Goal: Task Accomplishment & Management: Complete application form

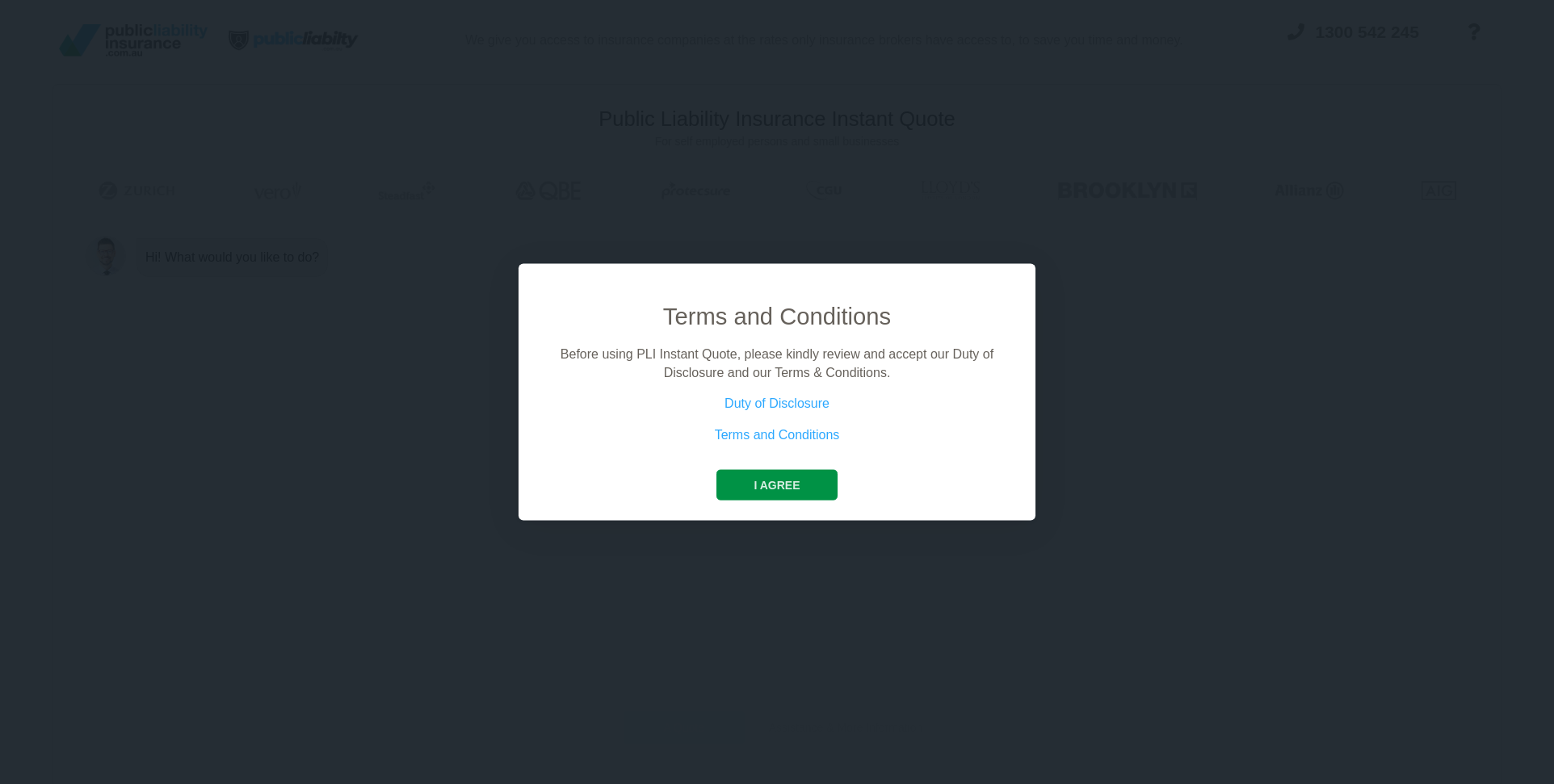
click at [788, 484] on button "I agree" at bounding box center [777, 485] width 121 height 31
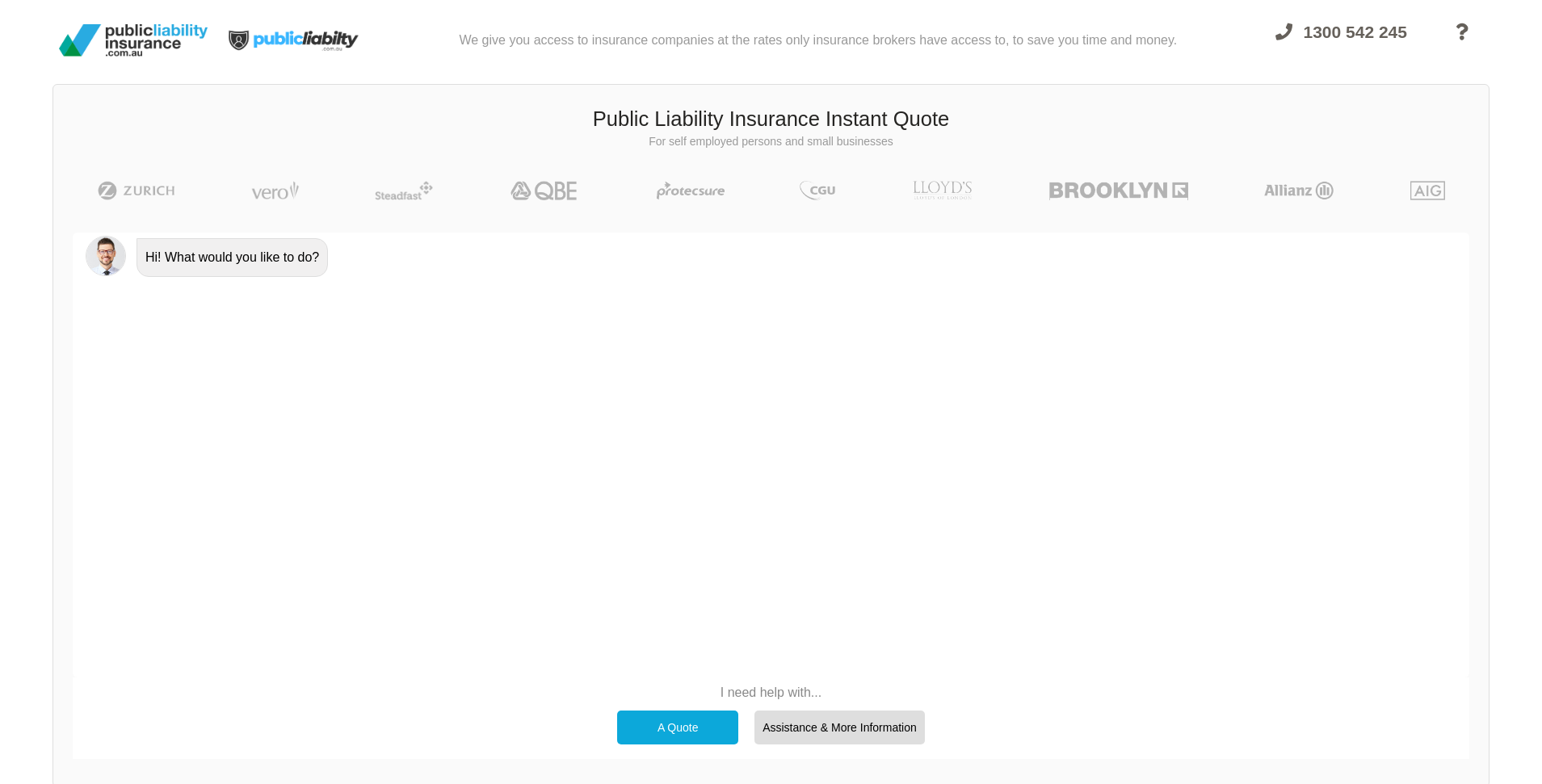
click at [682, 729] on div "A Quote" at bounding box center [678, 727] width 121 height 34
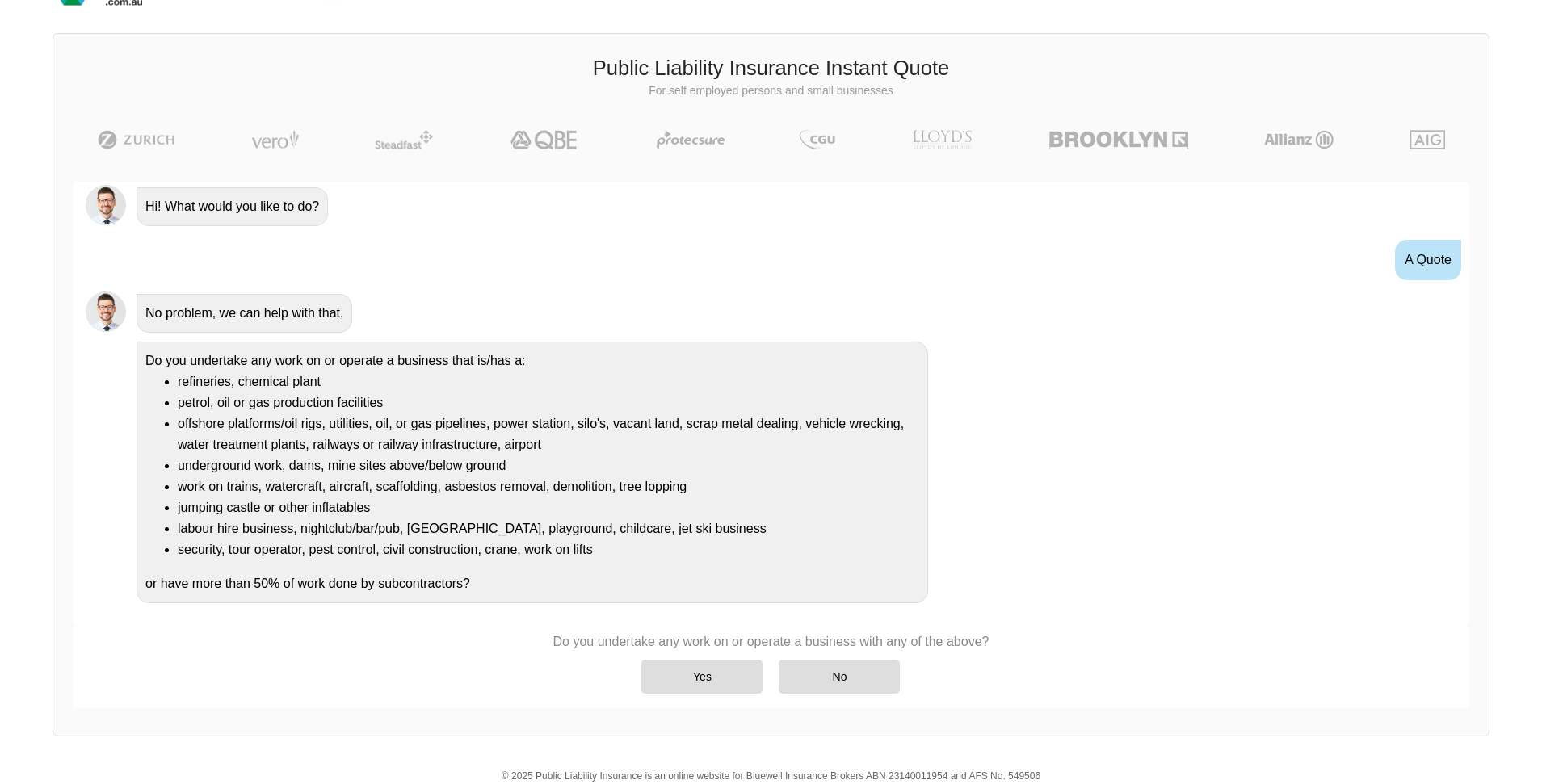
scroll to position [112, 0]
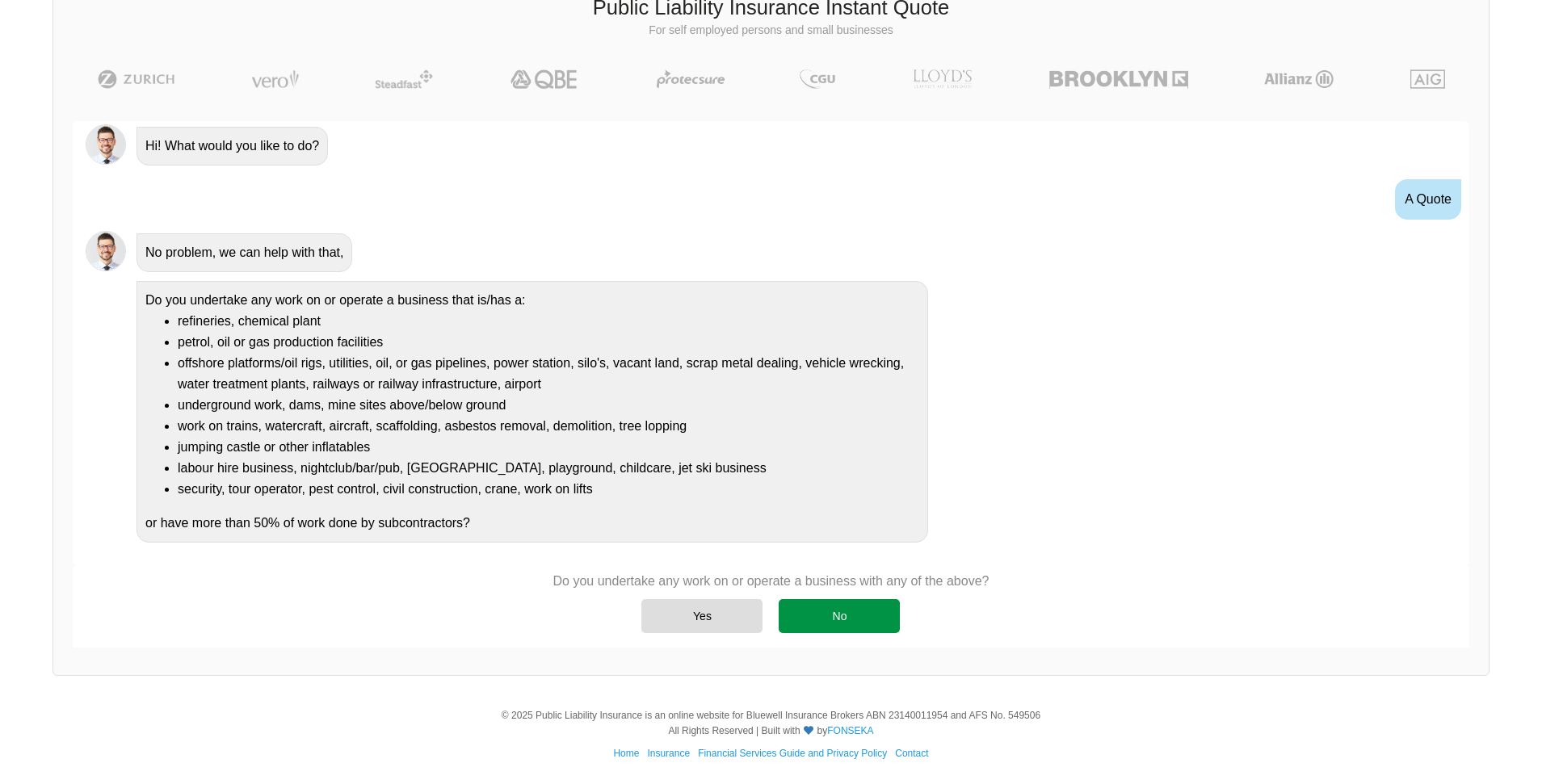
click at [830, 620] on div "No" at bounding box center [839, 615] width 121 height 34
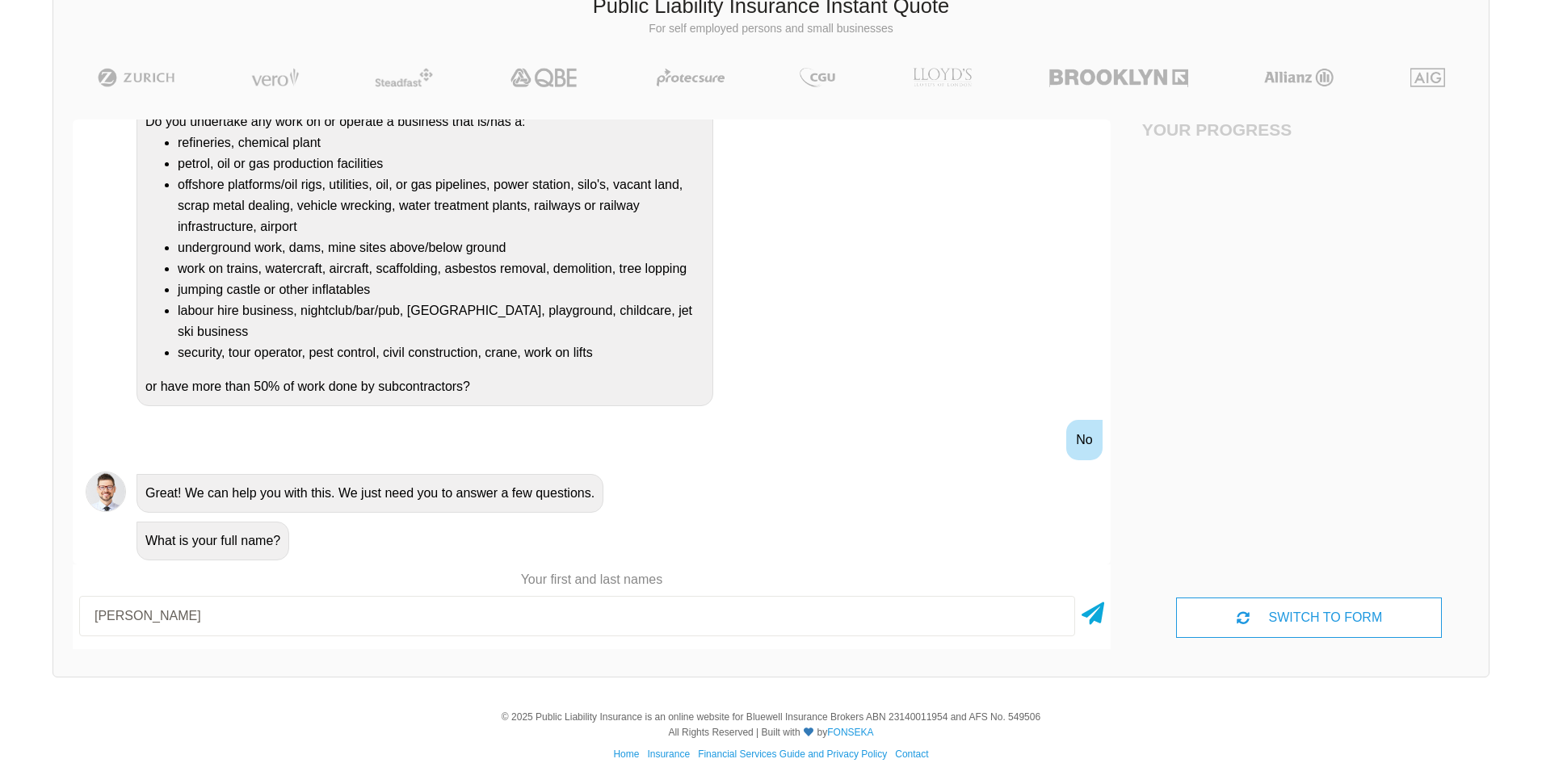
scroll to position [114, 0]
type input "[PERSON_NAME]"
click at [1101, 619] on icon at bounding box center [1092, 609] width 22 height 29
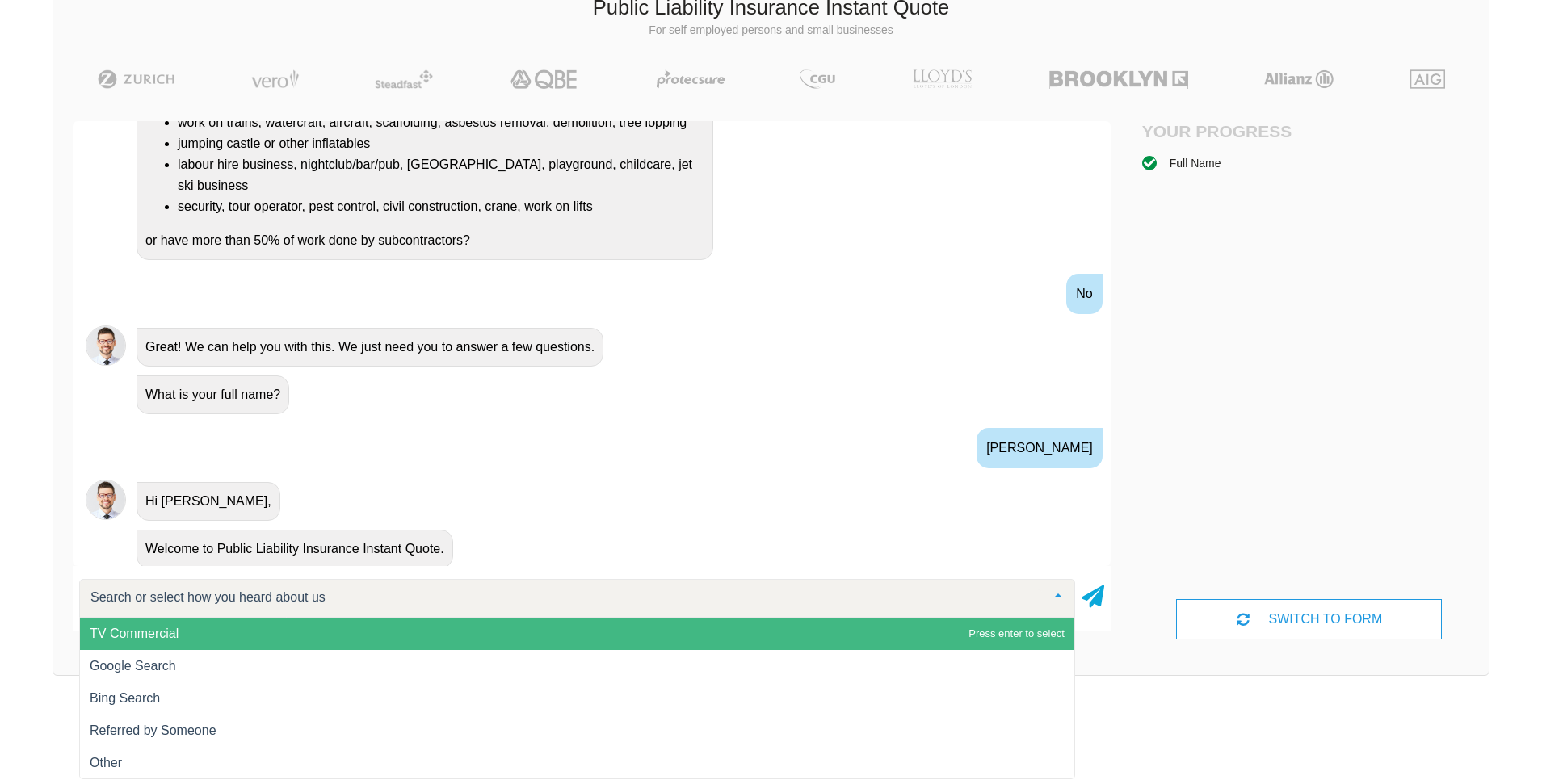
scroll to position [378, 0]
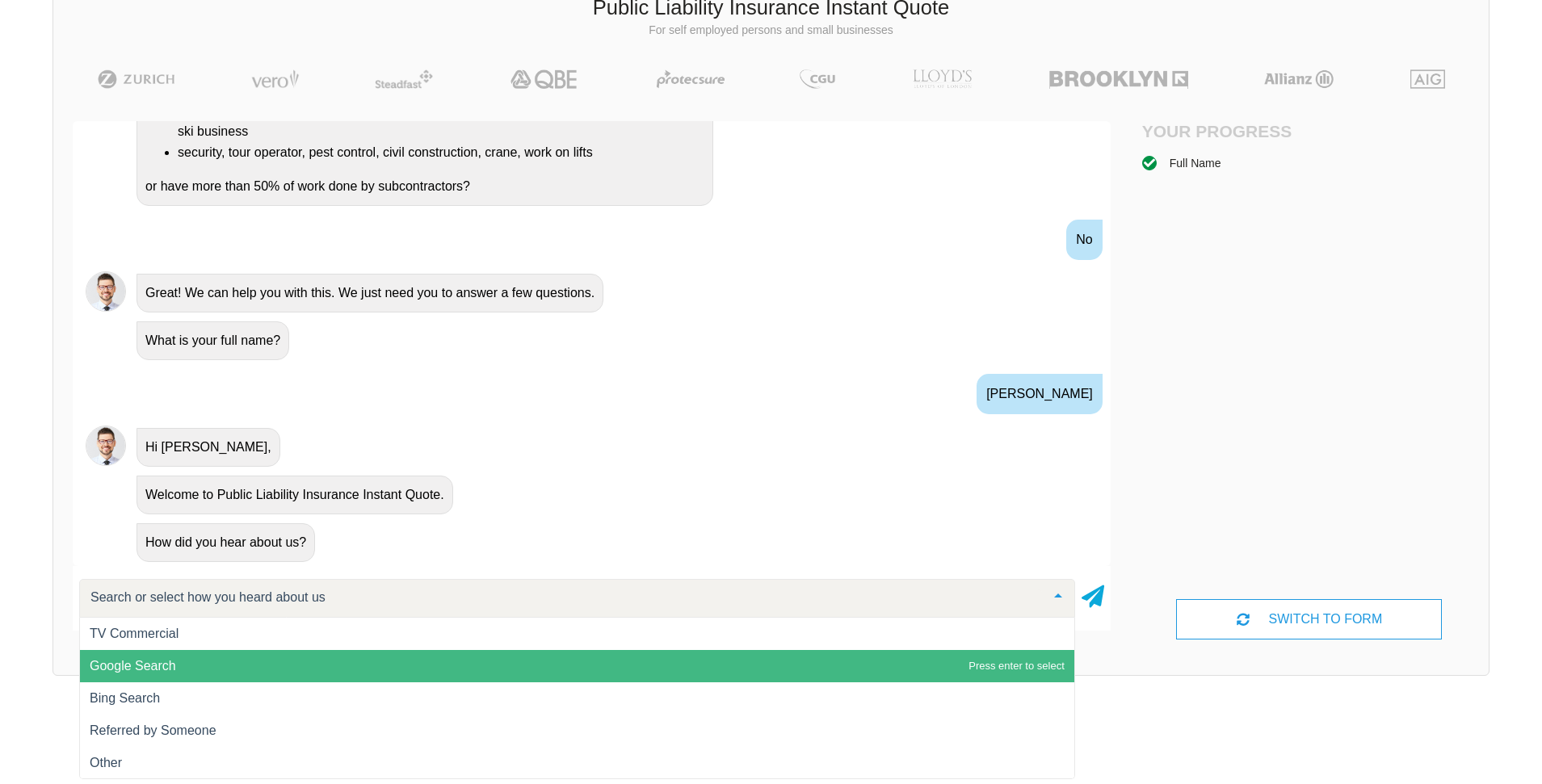
click at [146, 670] on span "Google Search" at bounding box center [132, 665] width 87 height 14
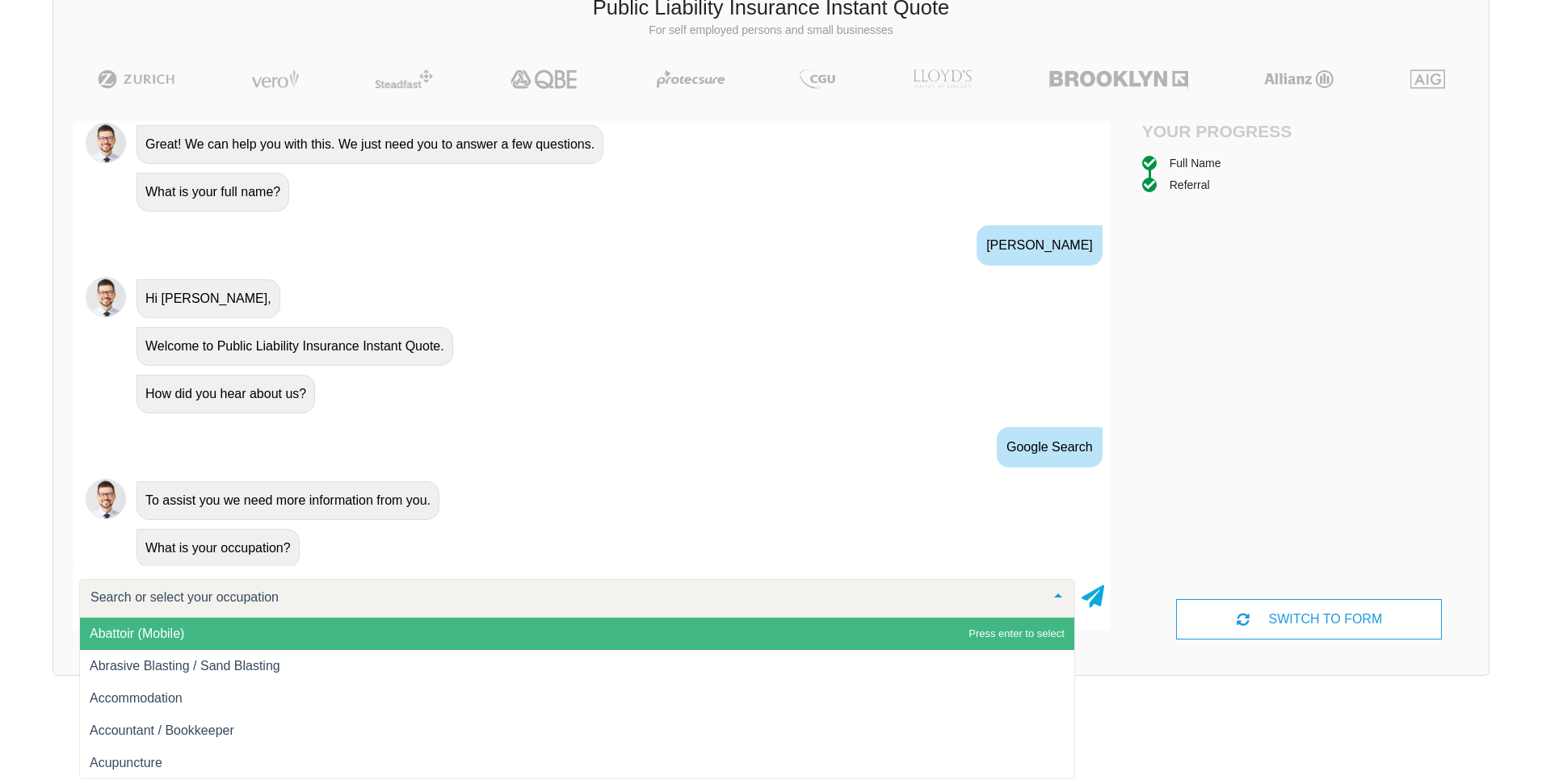
scroll to position [533, 0]
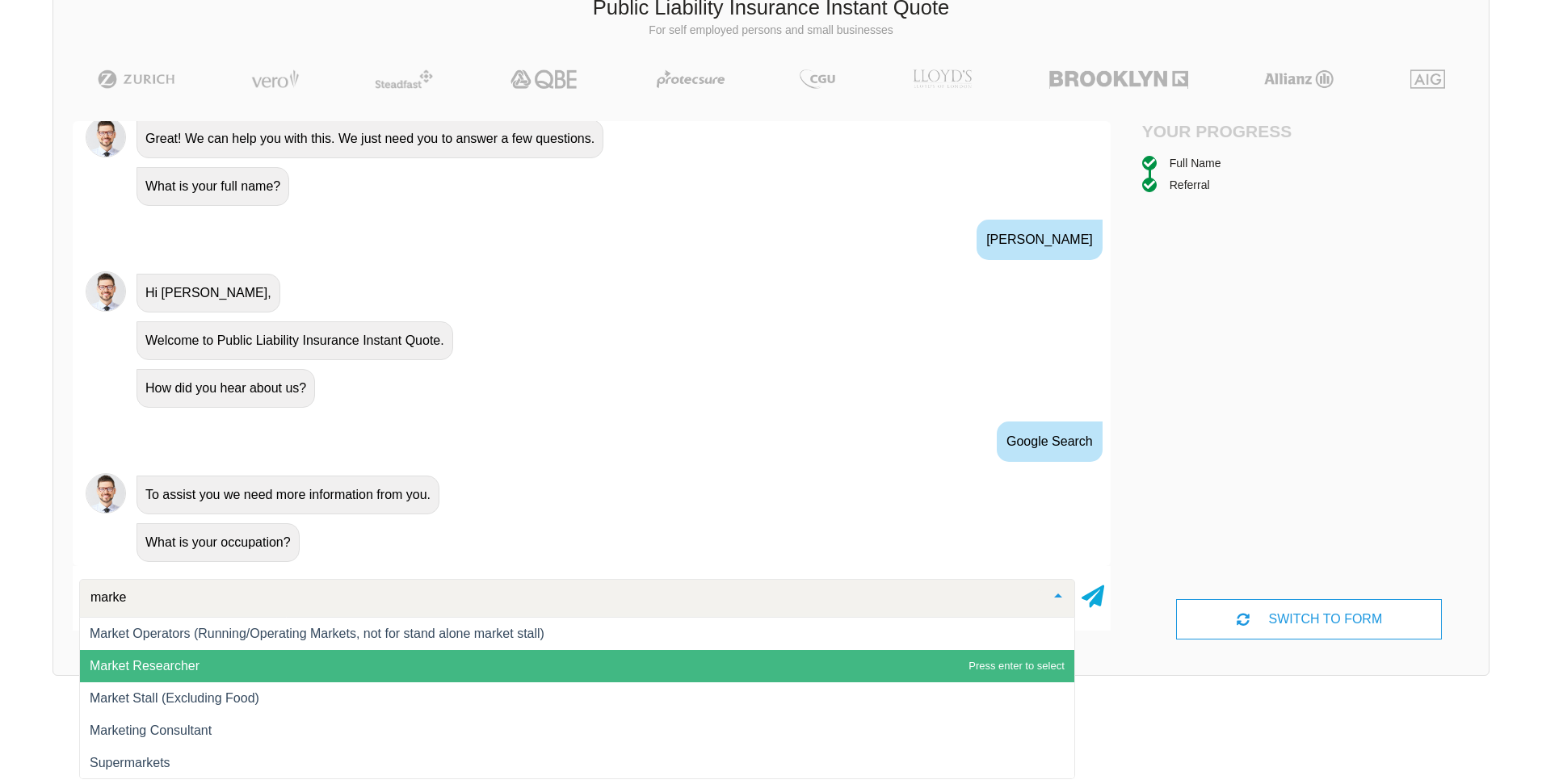
type input "market"
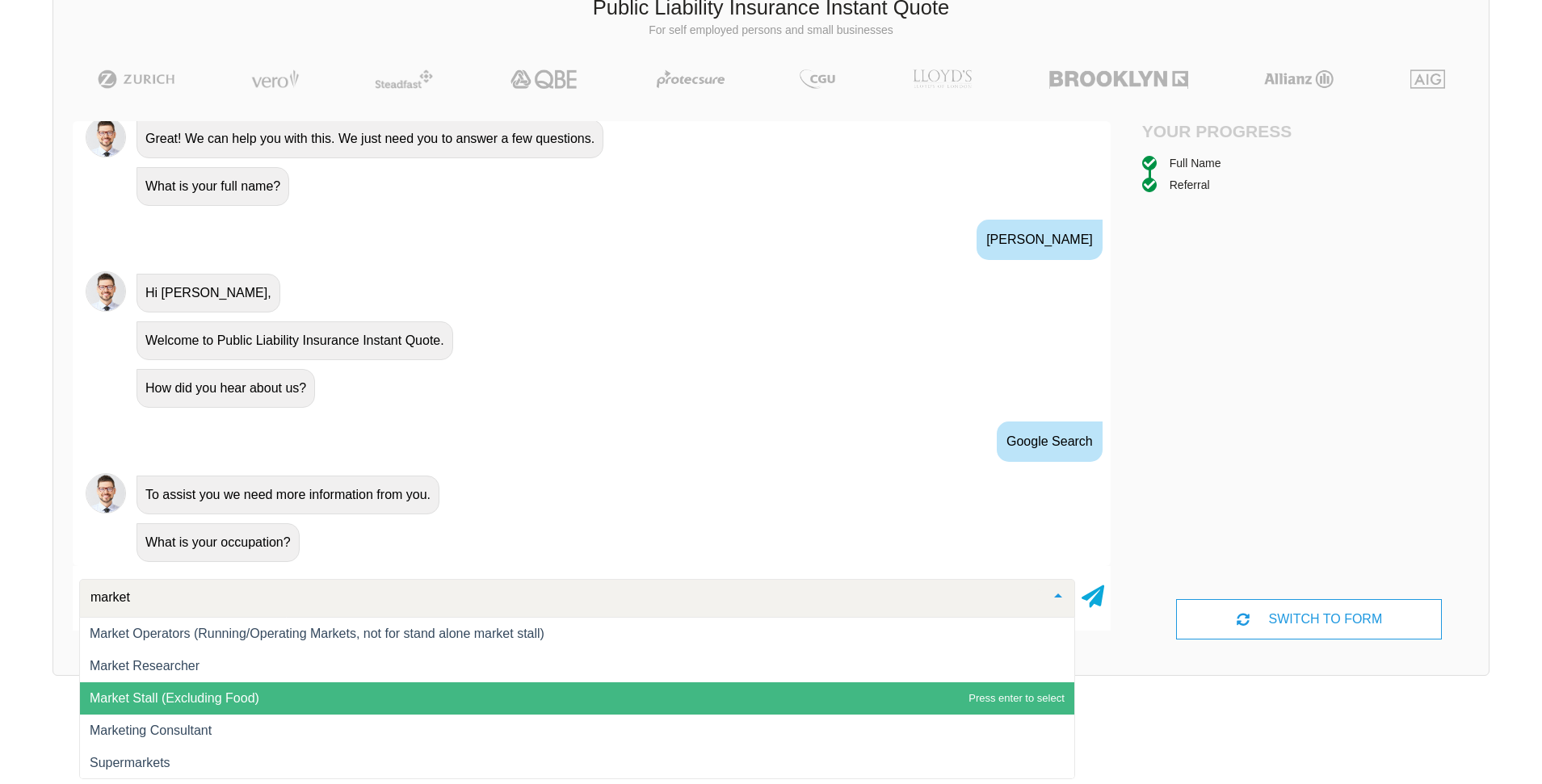
click at [183, 697] on span "Market Stall (Excluding Food)" at bounding box center [174, 698] width 169 height 14
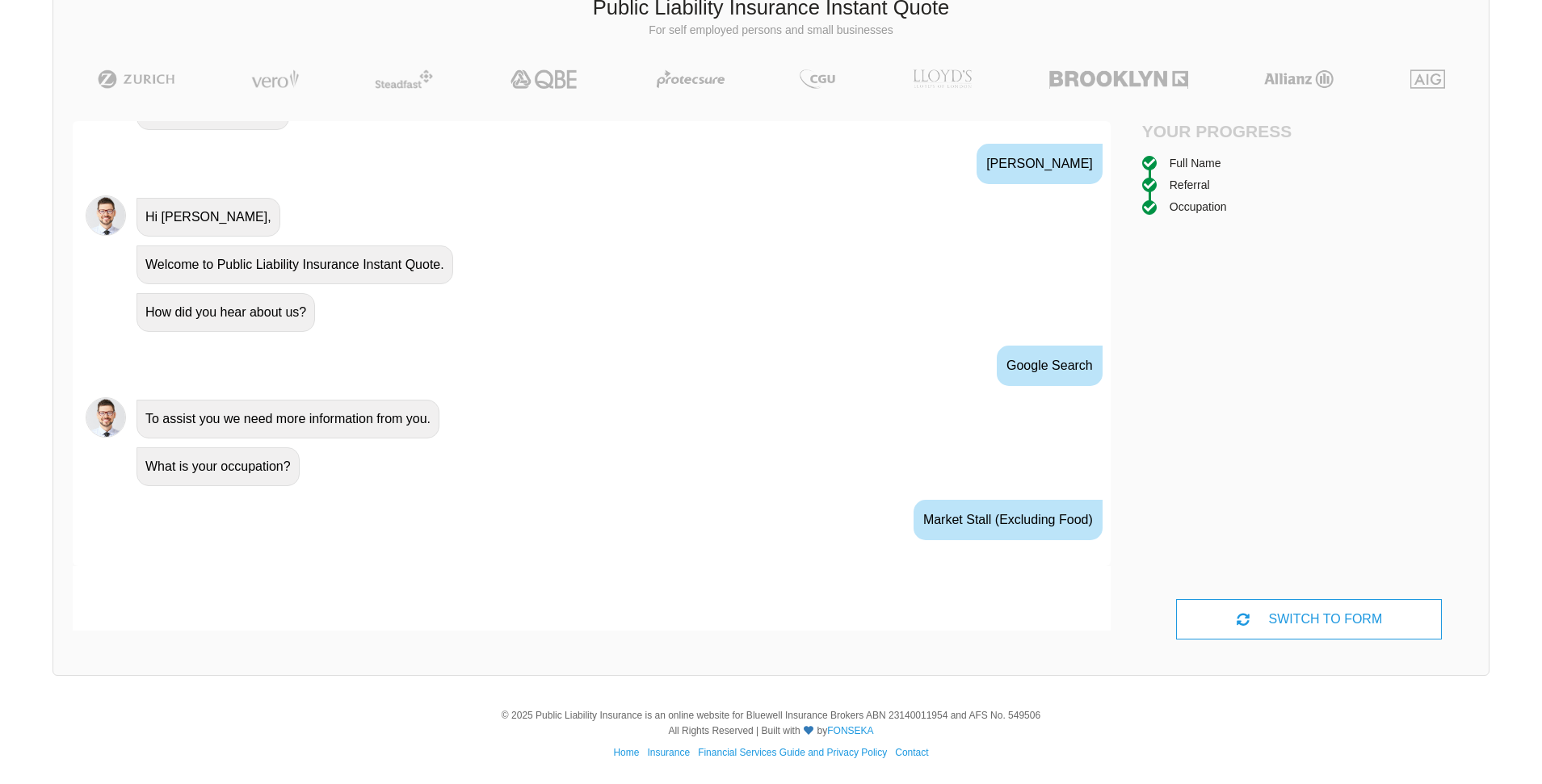
scroll to position [639, 0]
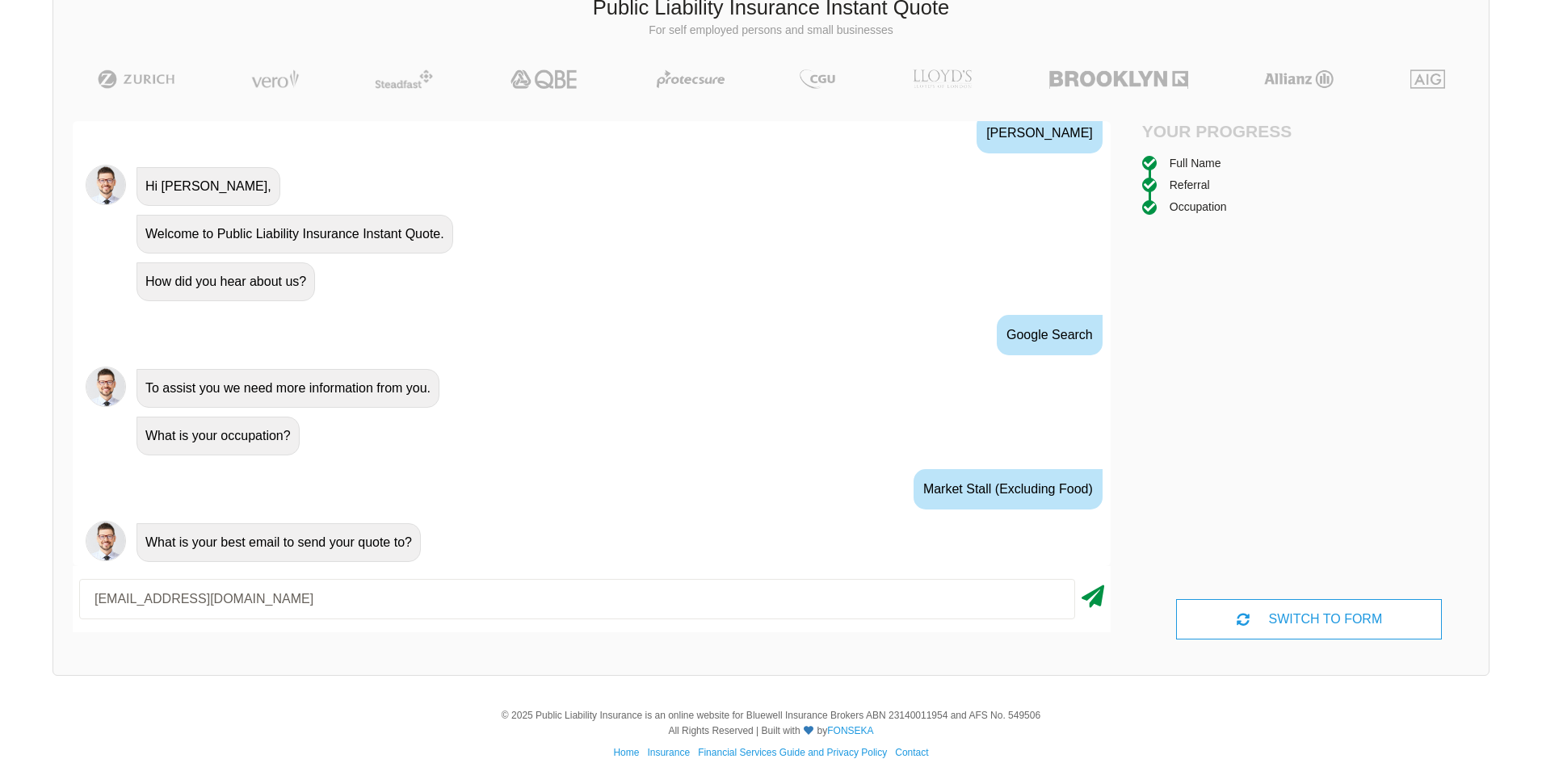
type input "[EMAIL_ADDRESS][DOMAIN_NAME]"
click at [1087, 596] on icon at bounding box center [1092, 593] width 22 height 29
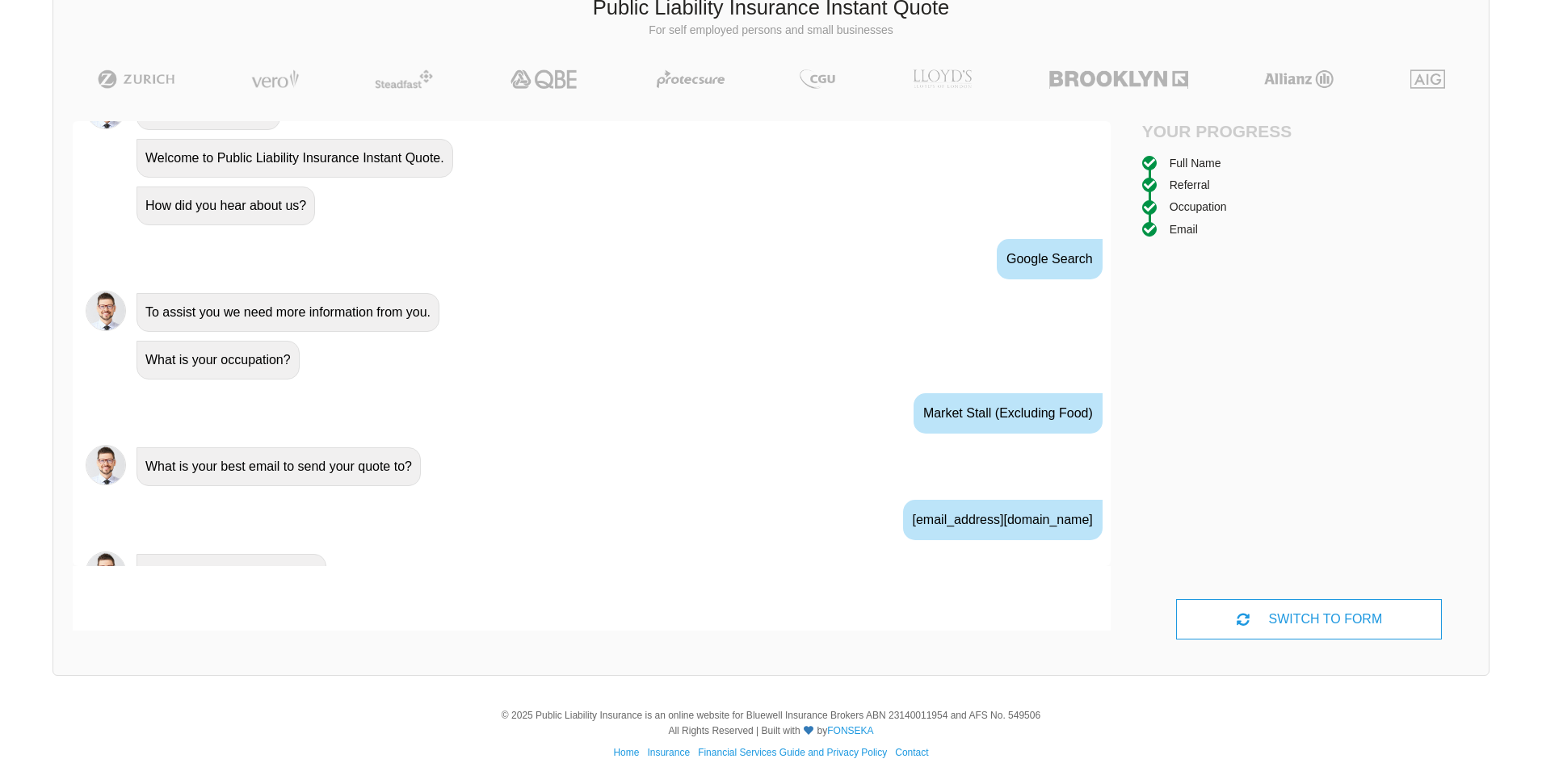
scroll to position [746, 0]
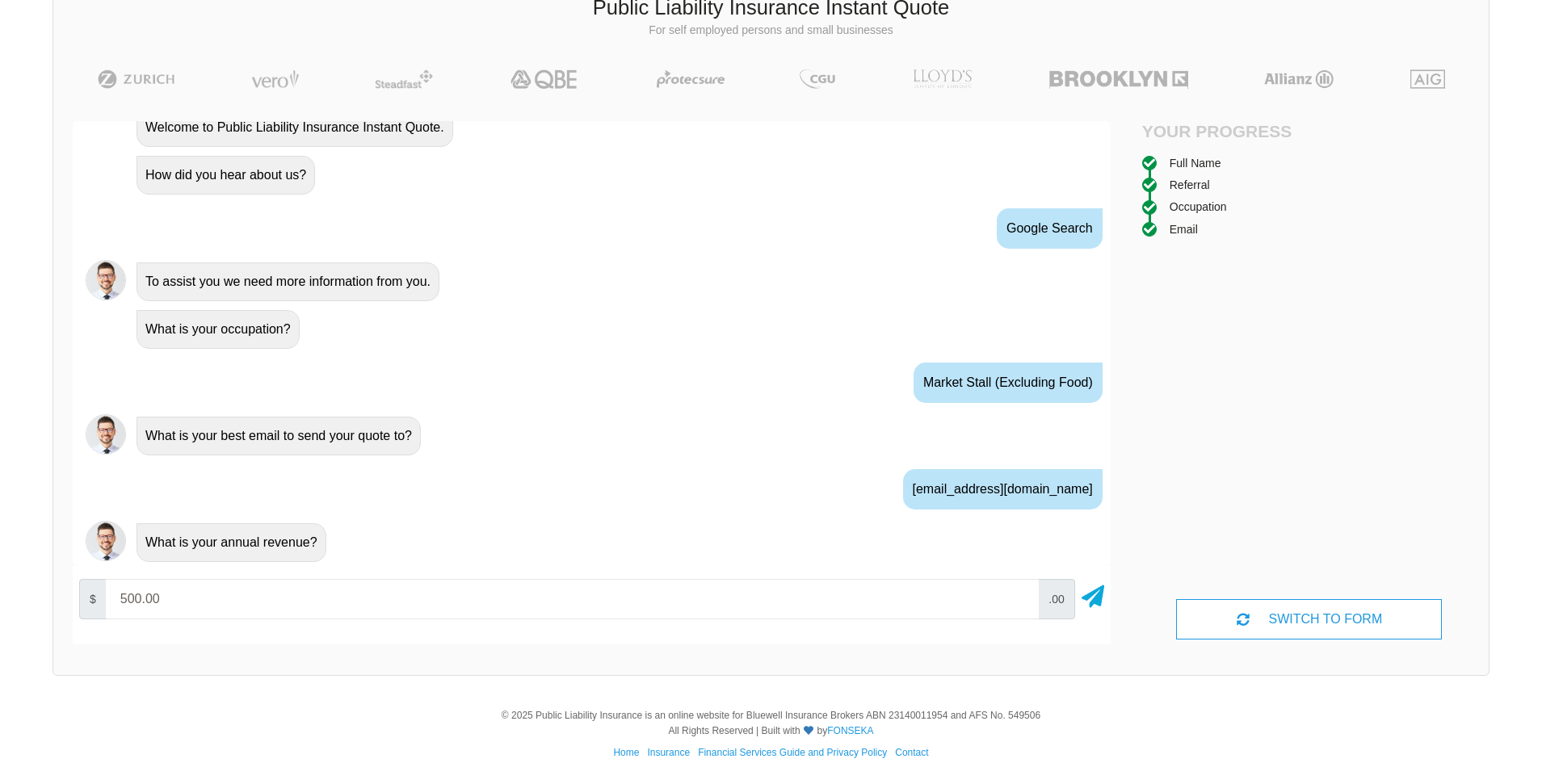
click at [1078, 593] on div "$ 500.00 .00" at bounding box center [592, 599] width 1038 height 53
click at [1094, 591] on icon at bounding box center [1092, 593] width 22 height 29
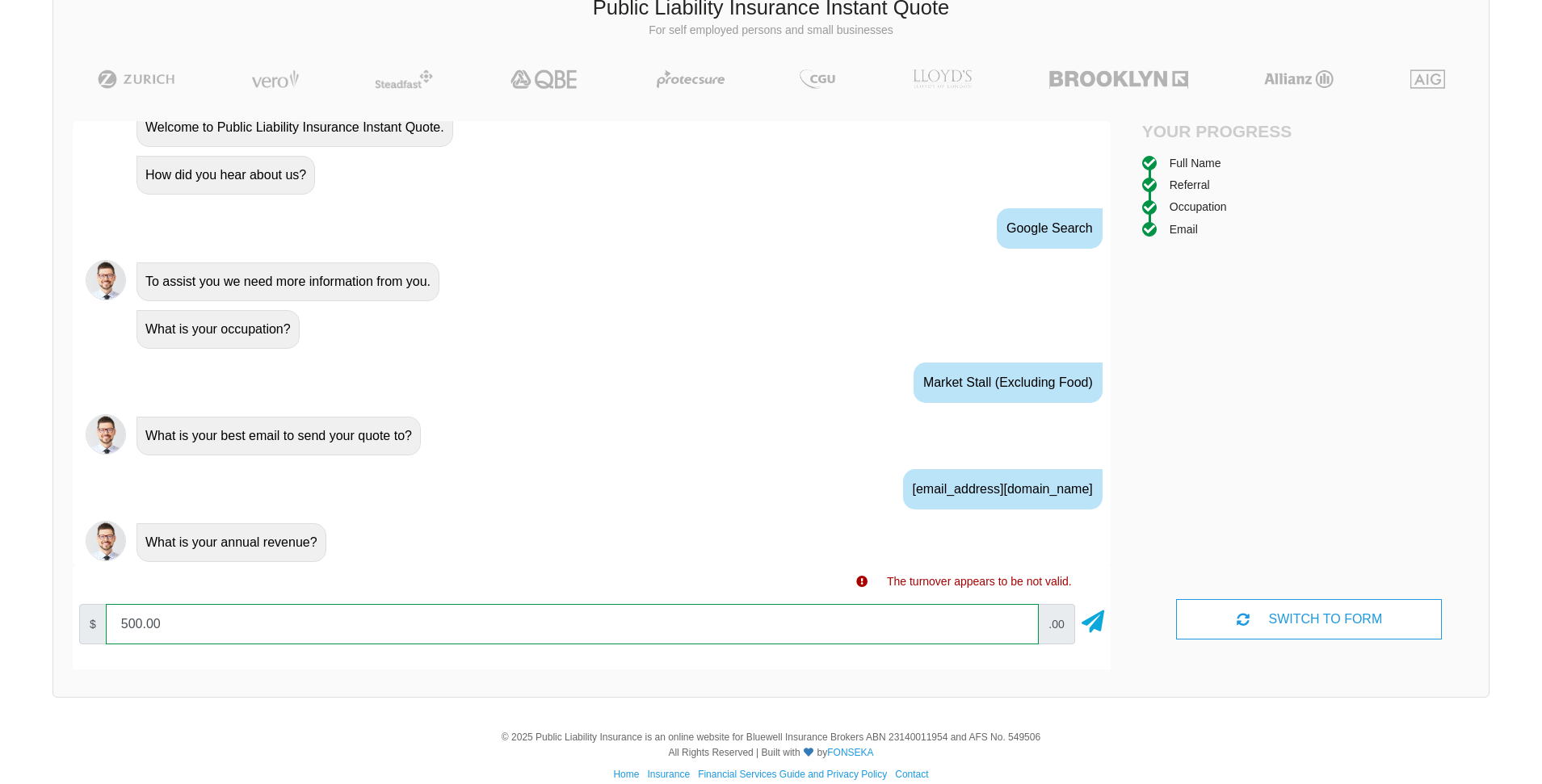
click at [176, 620] on input "500.00" at bounding box center [572, 624] width 933 height 40
click at [1090, 613] on icon at bounding box center [1092, 618] width 22 height 29
click at [159, 624] on input "500" at bounding box center [572, 624] width 933 height 40
click at [1018, 629] on input "500.00" at bounding box center [572, 624] width 933 height 40
type input "10000"
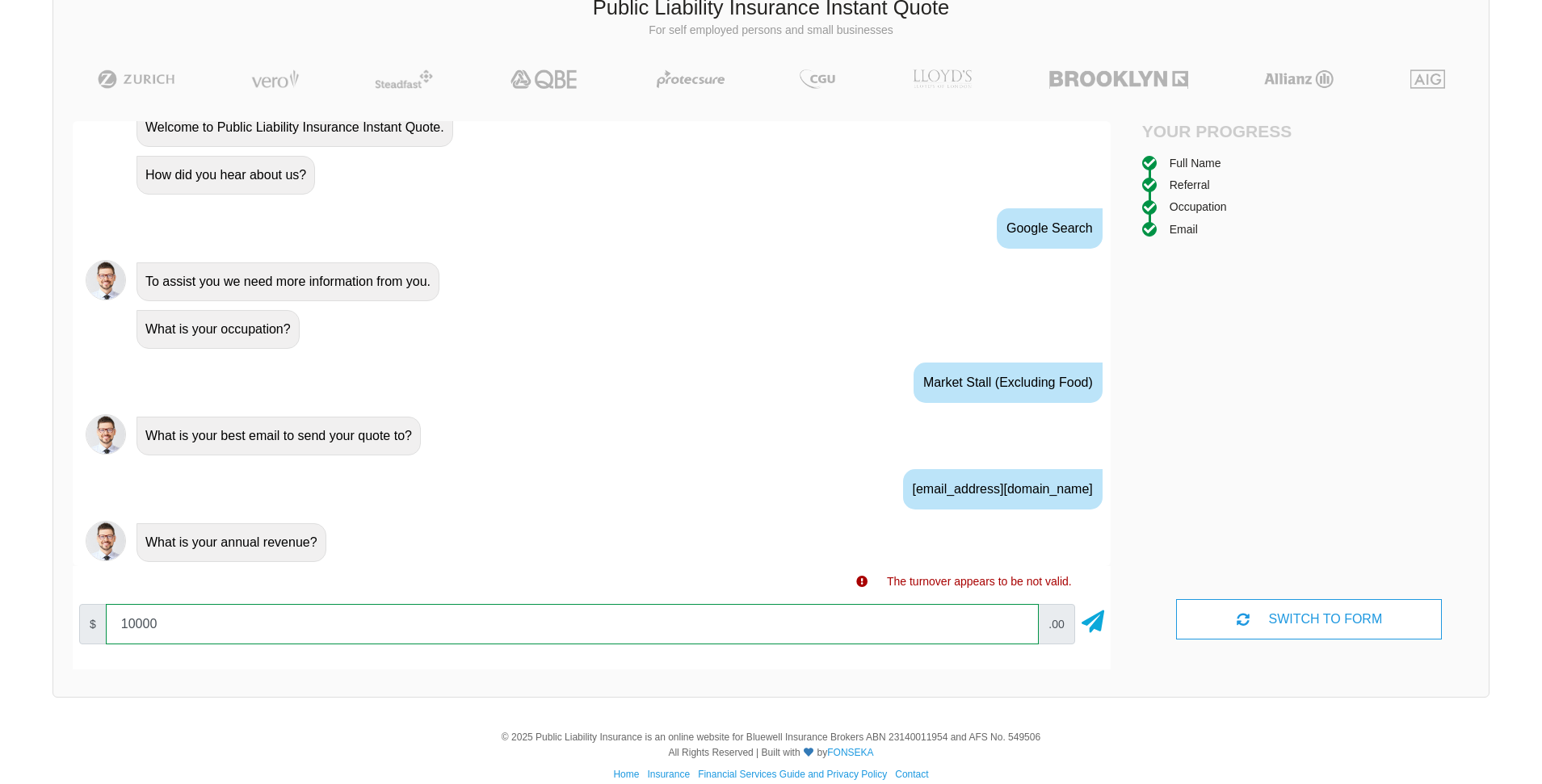
click at [1016, 619] on input "10000" at bounding box center [572, 624] width 933 height 40
